Goal: Find specific page/section: Find specific page/section

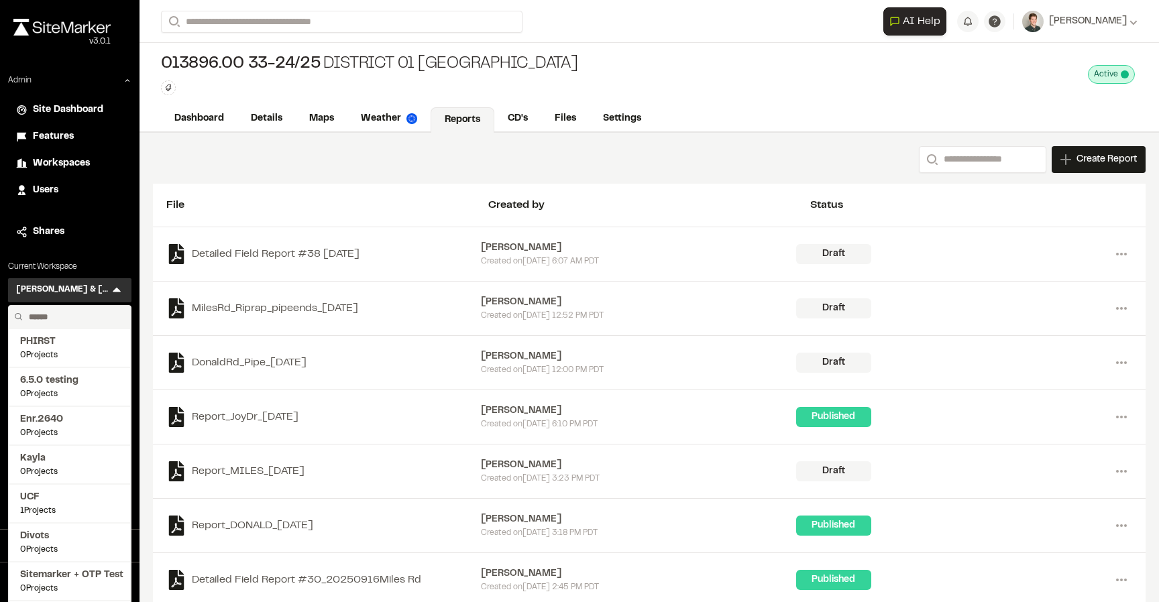
click at [64, 317] on input "text" at bounding box center [74, 317] width 102 height 23
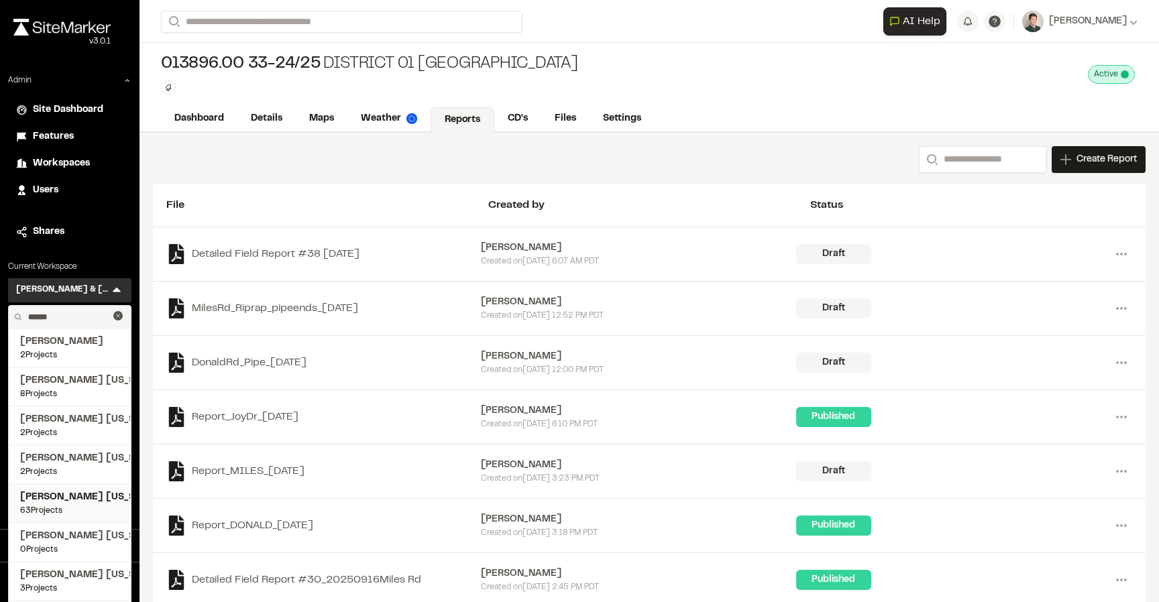
type input "******"
click at [76, 496] on span "[PERSON_NAME] [US_STATE]" at bounding box center [69, 497] width 99 height 15
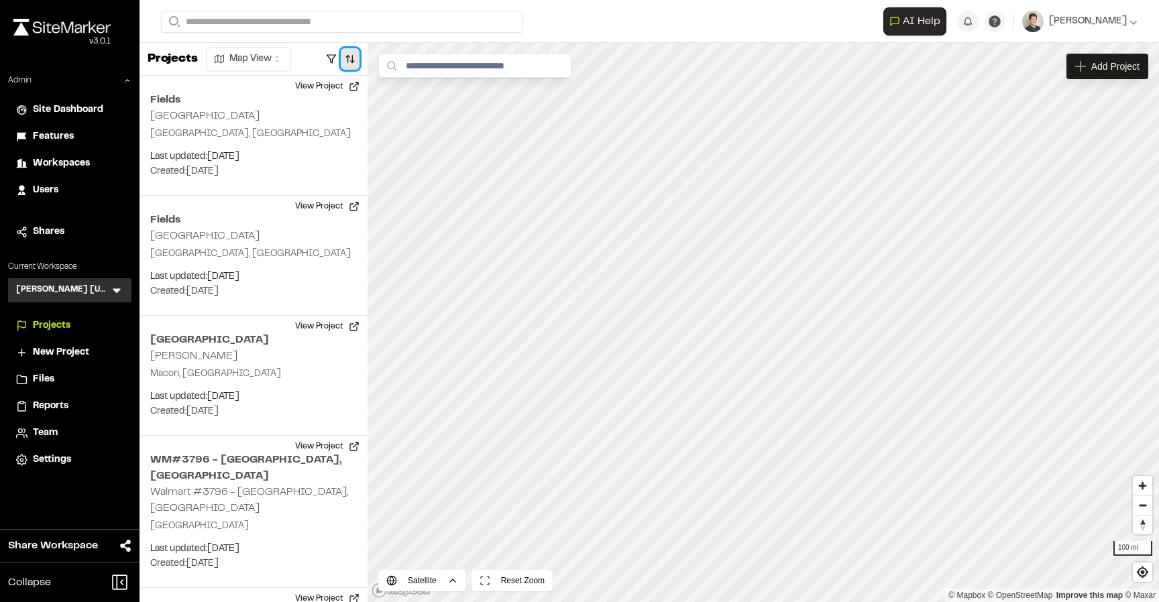
click at [353, 58] on button "button" at bounding box center [350, 58] width 19 height 21
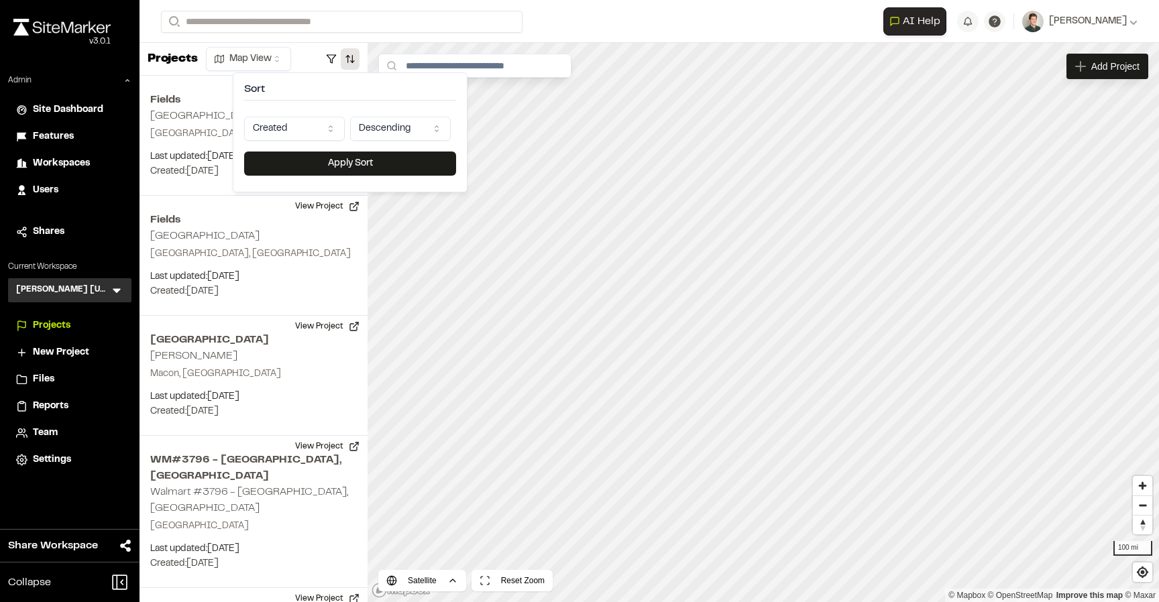
click at [320, 124] on html "Close sidebar v 3.0.1 Admin Site Dashboard Features Workspaces Users Shares Cur…" at bounding box center [579, 301] width 1159 height 602
click at [327, 160] on button "Apply Sort" at bounding box center [350, 164] width 212 height 24
